Goal: Information Seeking & Learning: Learn about a topic

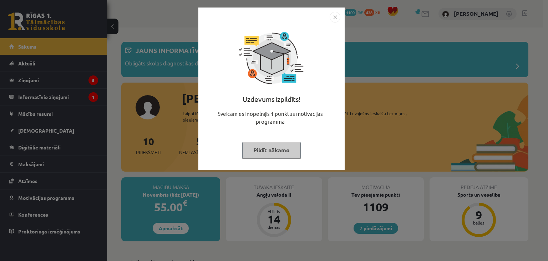
click at [463, 28] on div "Uzdevums izpildīts! Sveicam esi nopelnījis 1 punktus motivācijas programmā Pild…" at bounding box center [274, 130] width 548 height 261
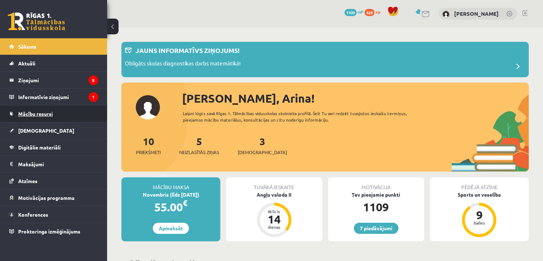
click at [49, 119] on link "Mācību resursi" at bounding box center [53, 113] width 89 height 16
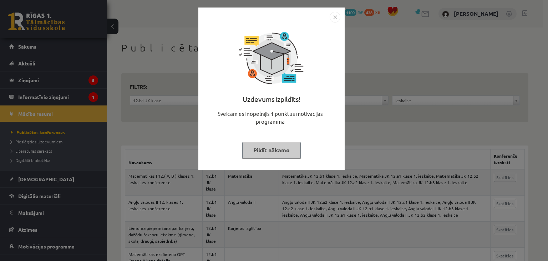
click at [379, 69] on div "Uzdevums izpildīts! Sveicam esi nopelnījis 1 punktus motivācijas programmā Pild…" at bounding box center [274, 130] width 548 height 261
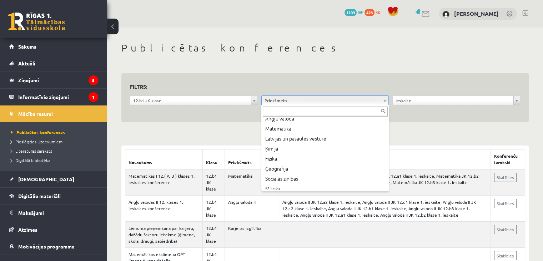
scroll to position [62, 0]
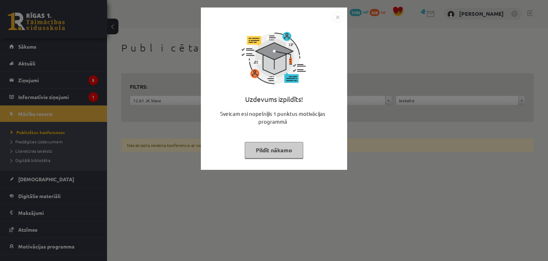
click at [317, 193] on div "Uzdevums izpildīts! Sveicam esi nopelnījis 1 punktus motivācijas programmā Pild…" at bounding box center [274, 130] width 548 height 261
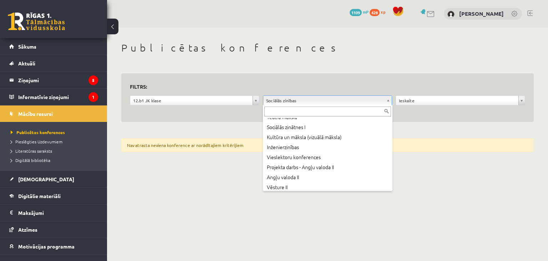
scroll to position [198, 0]
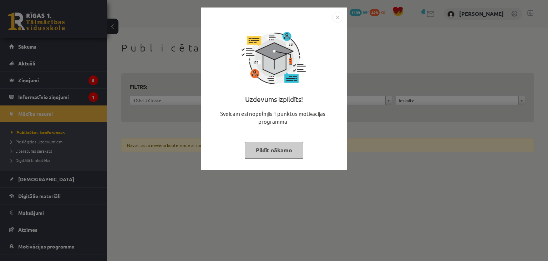
click at [376, 162] on div "Uzdevums izpildīts! Sveicam esi nopelnījis 1 punktus motivācijas programmā Pild…" at bounding box center [274, 130] width 548 height 261
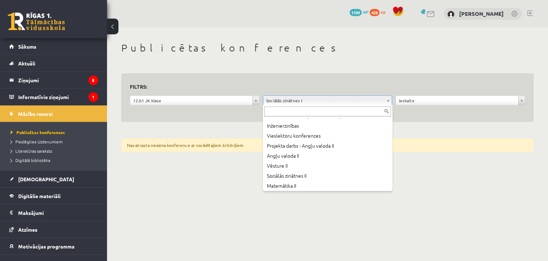
scroll to position [237, 0]
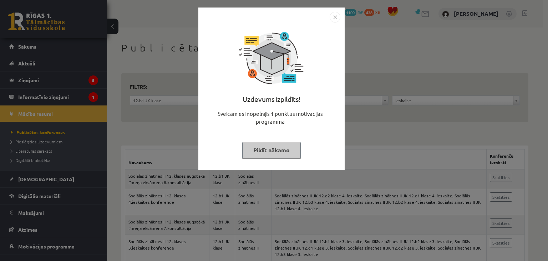
click at [411, 130] on div "Uzdevums izpildīts! Sveicam esi nopelnījis 1 punktus motivācijas programmā Pild…" at bounding box center [274, 130] width 548 height 261
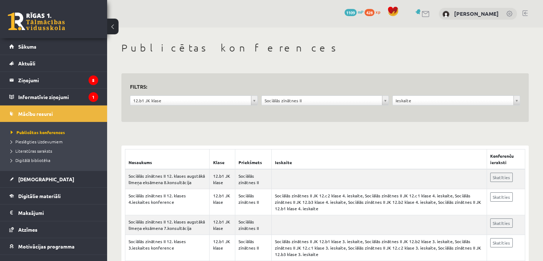
click at [434, 127] on div "**********" at bounding box center [325, 239] width 436 height 425
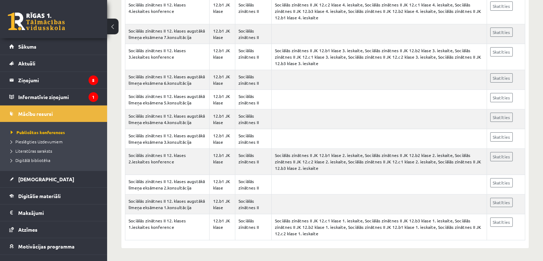
scroll to position [191, 0]
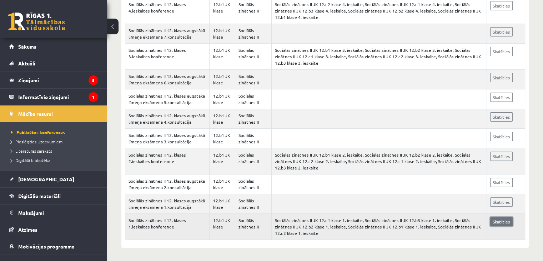
click at [510, 221] on link "Skatīties" at bounding box center [501, 221] width 22 height 9
